Goal: Check status: Check status

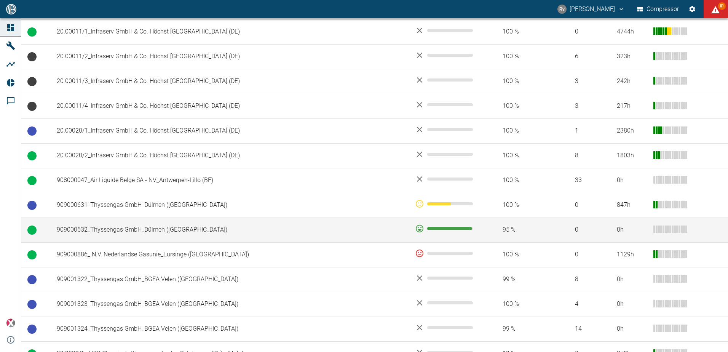
scroll to position [330, 0]
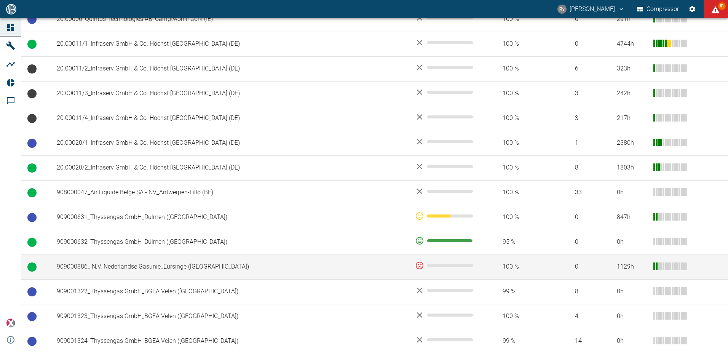
click at [257, 264] on td "909000886_ N.V. Nederlandse Gasunie_Eursinge ([GEOGRAPHIC_DATA])" at bounding box center [230, 266] width 358 height 25
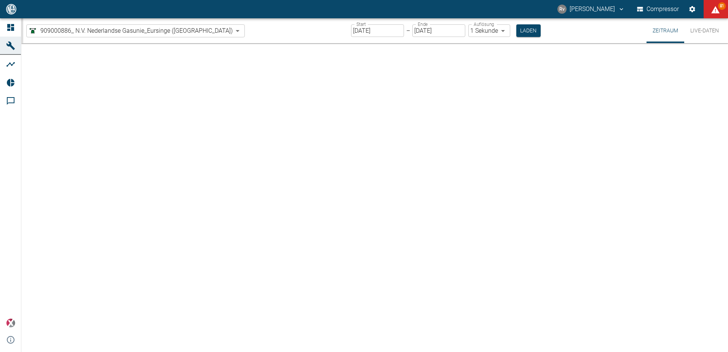
type input "2min"
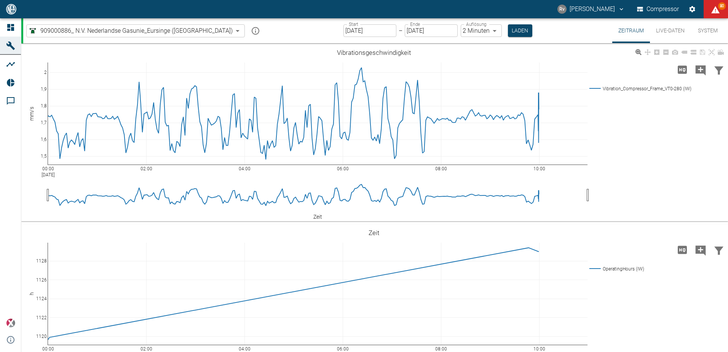
click at [633, 147] on div "00:00 [DATE] 02:00 04:00 06:00 08:00 10:00 1,5 1,6 1,7 1,8 1,9 2 Vibration_Comp…" at bounding box center [373, 132] width 705 height 171
